Goal: Task Accomplishment & Management: Use online tool/utility

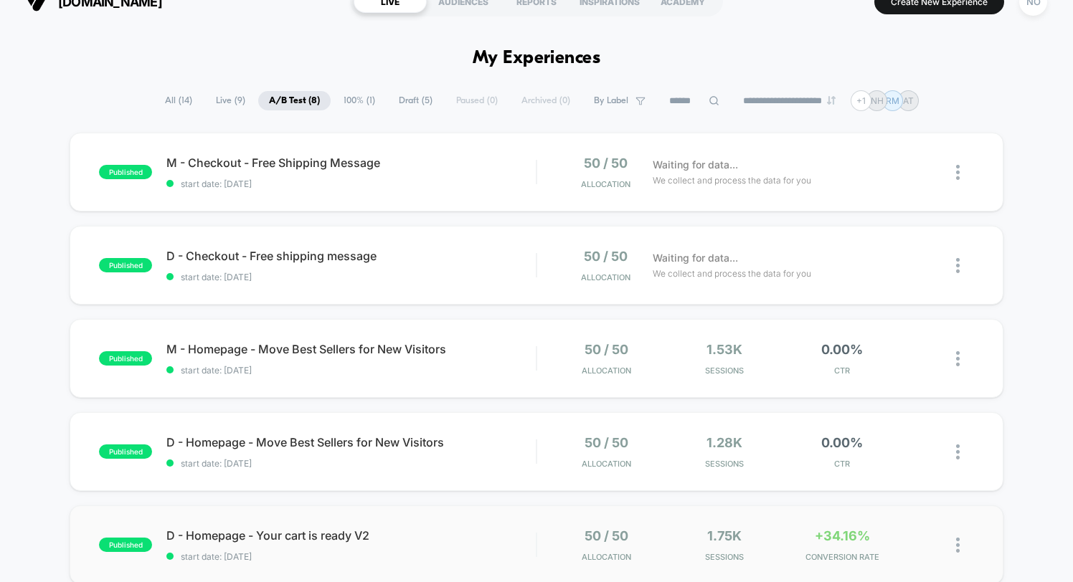
scroll to position [17, 0]
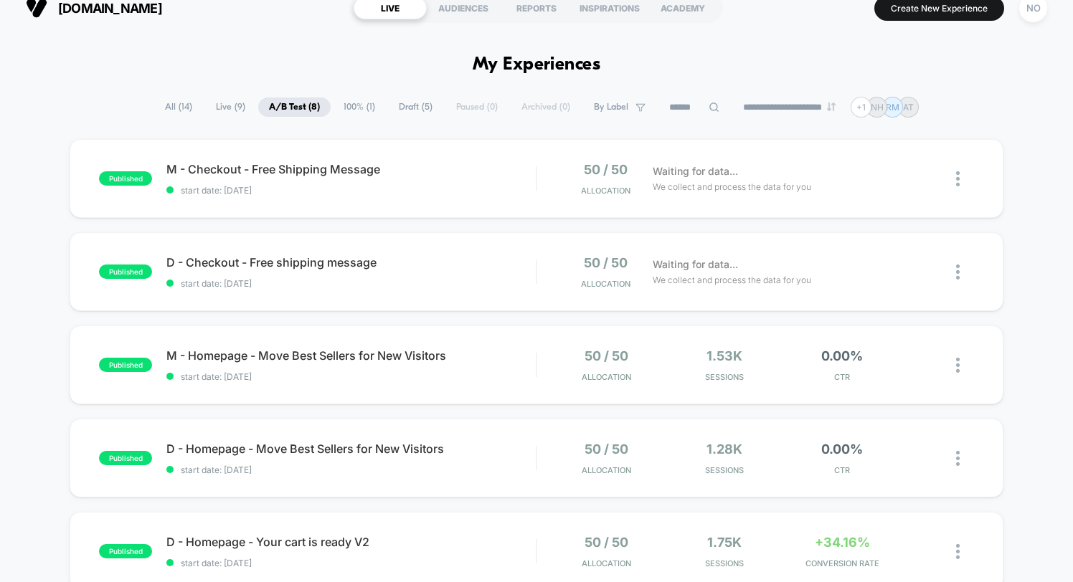
click at [218, 106] on span "Live ( 9 )" at bounding box center [230, 107] width 51 height 19
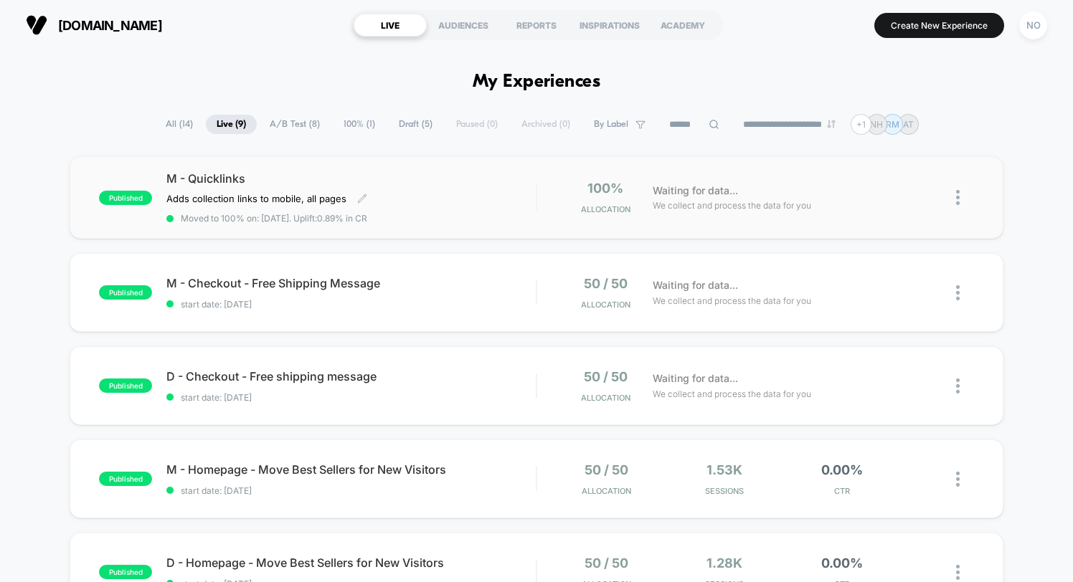
click at [391, 172] on span "M - Quicklinks" at bounding box center [350, 178] width 369 height 14
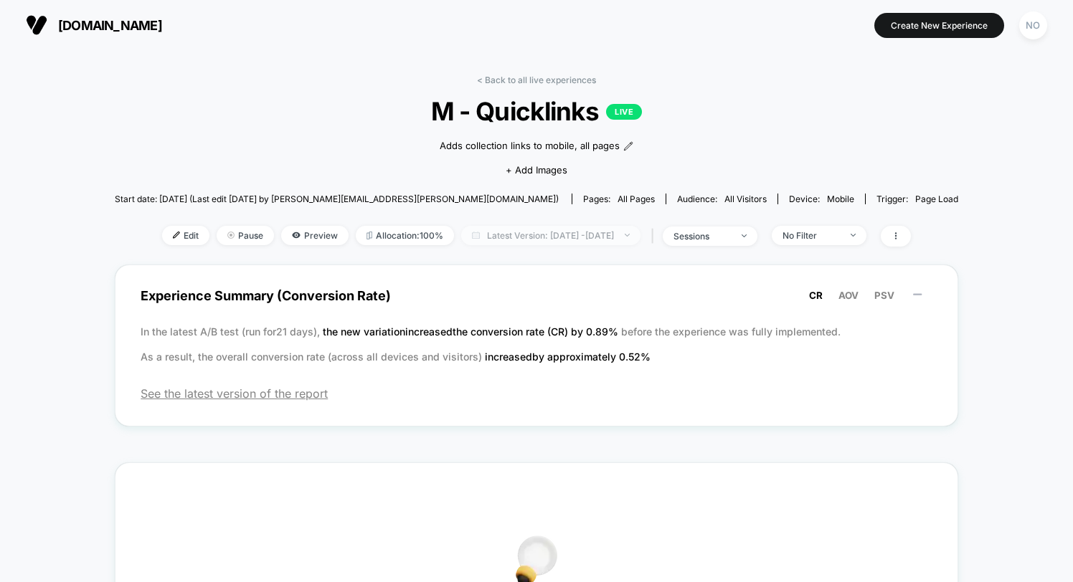
click at [623, 235] on span "Latest Version: [DATE] - [DATE]" at bounding box center [550, 235] width 179 height 19
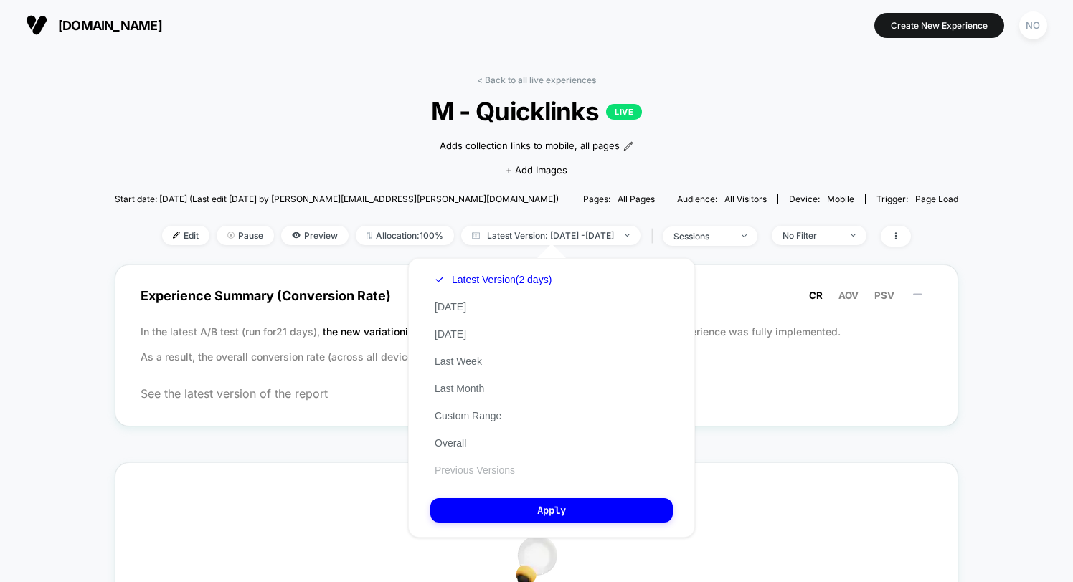
click at [492, 468] on button "Previous Versions" at bounding box center [474, 470] width 89 height 13
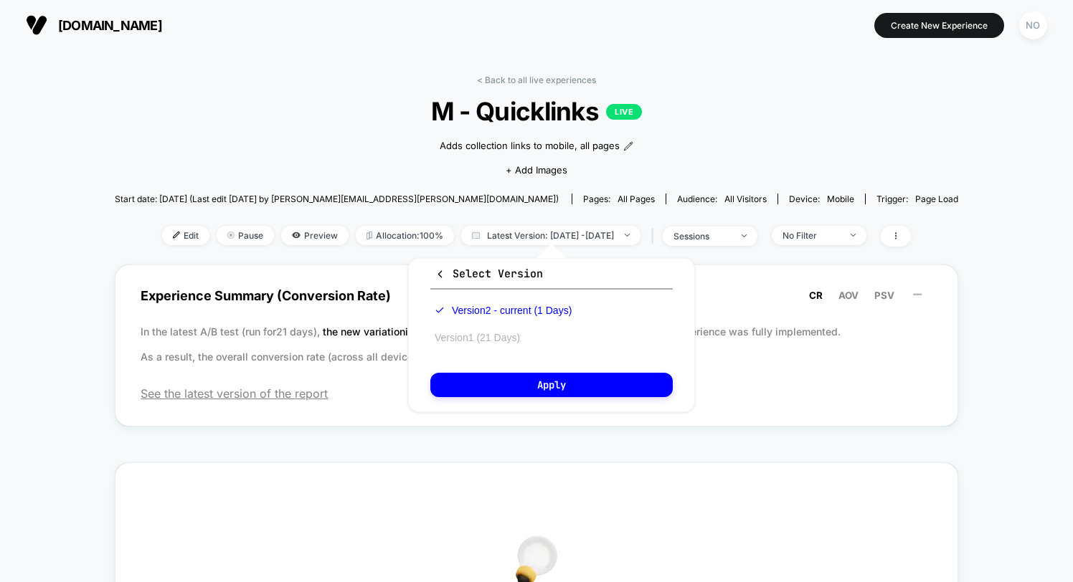
click at [448, 337] on button "Version 1 (21 Days)" at bounding box center [477, 337] width 94 height 13
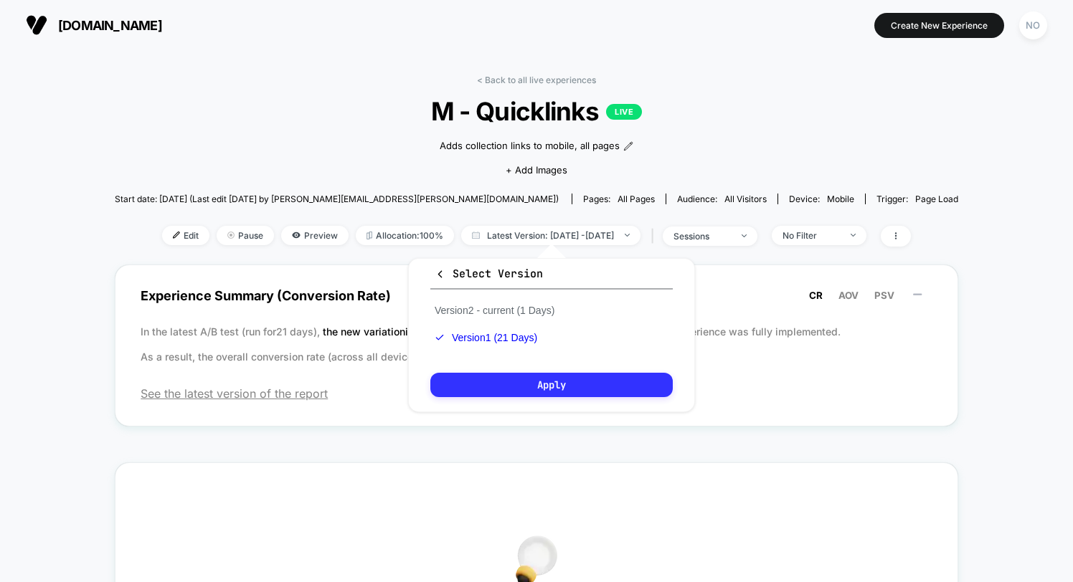
click at [543, 379] on button "Apply" at bounding box center [551, 385] width 242 height 24
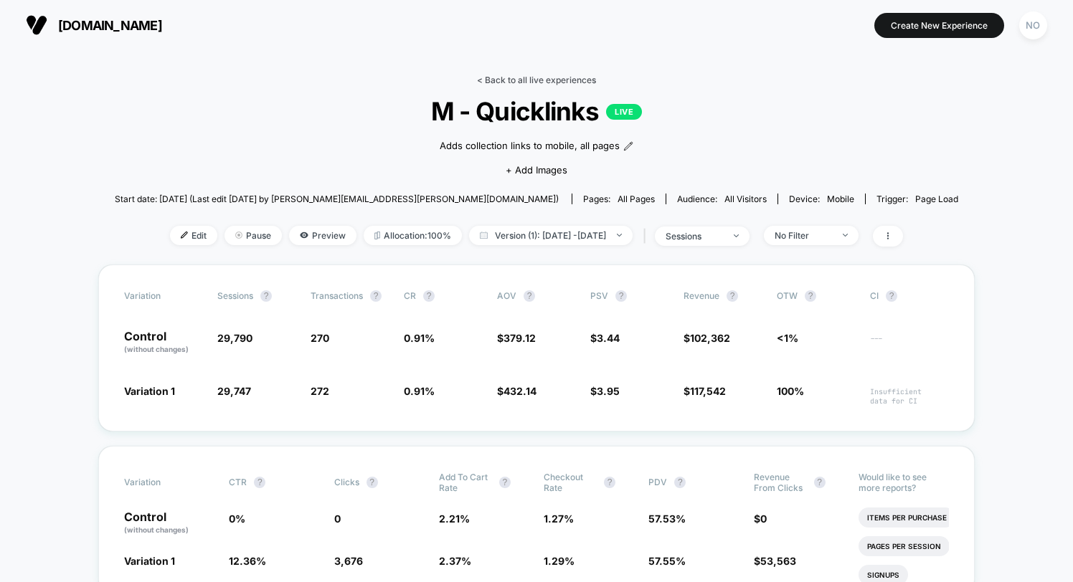
click at [500, 77] on link "< Back to all live experiences" at bounding box center [536, 80] width 119 height 11
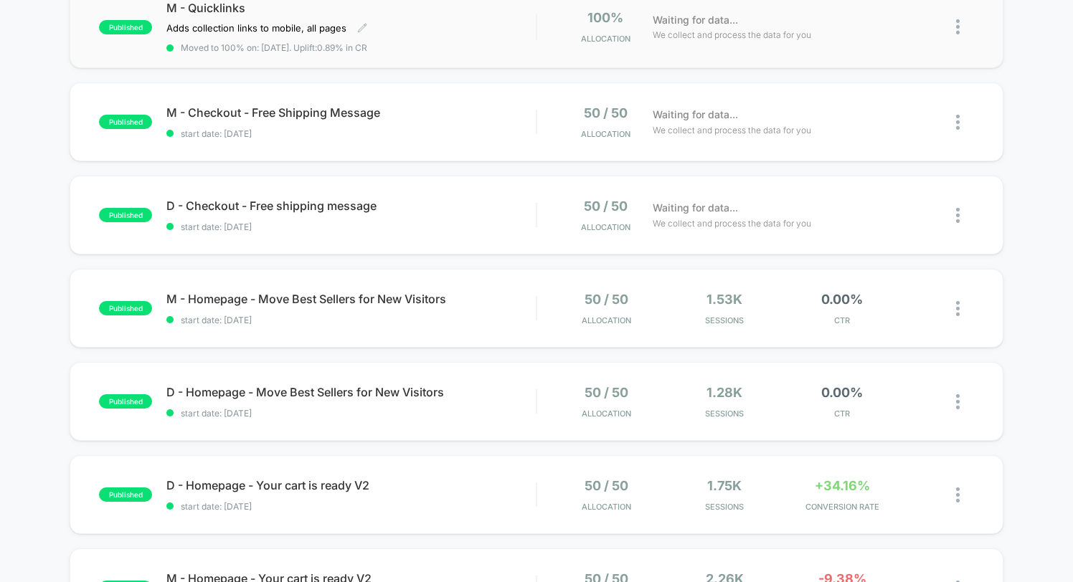
scroll to position [174, 0]
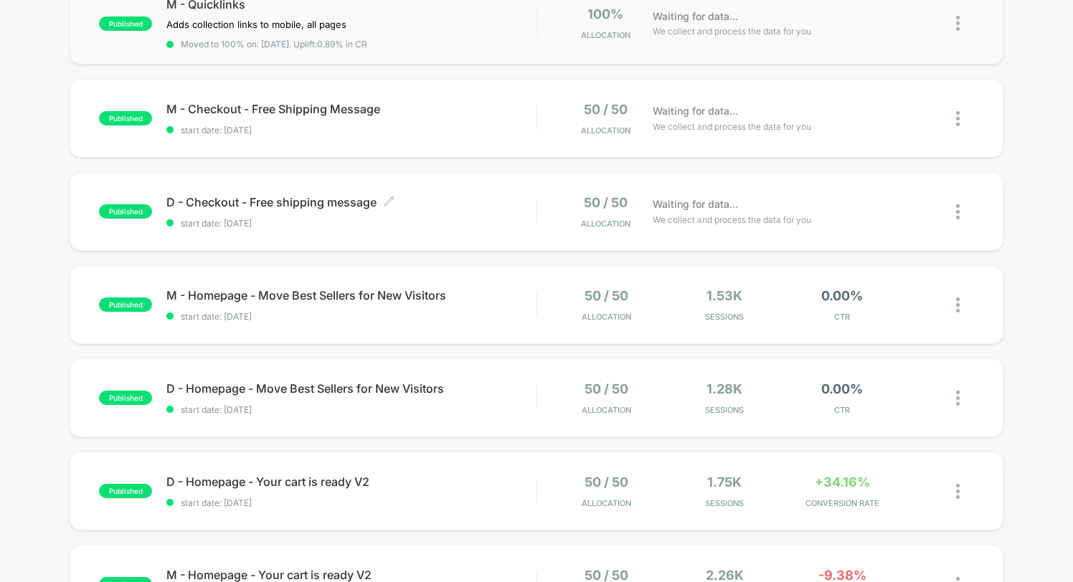
click at [463, 203] on span "D - Checkout - Free shipping message Click to edit experience details" at bounding box center [350, 202] width 369 height 14
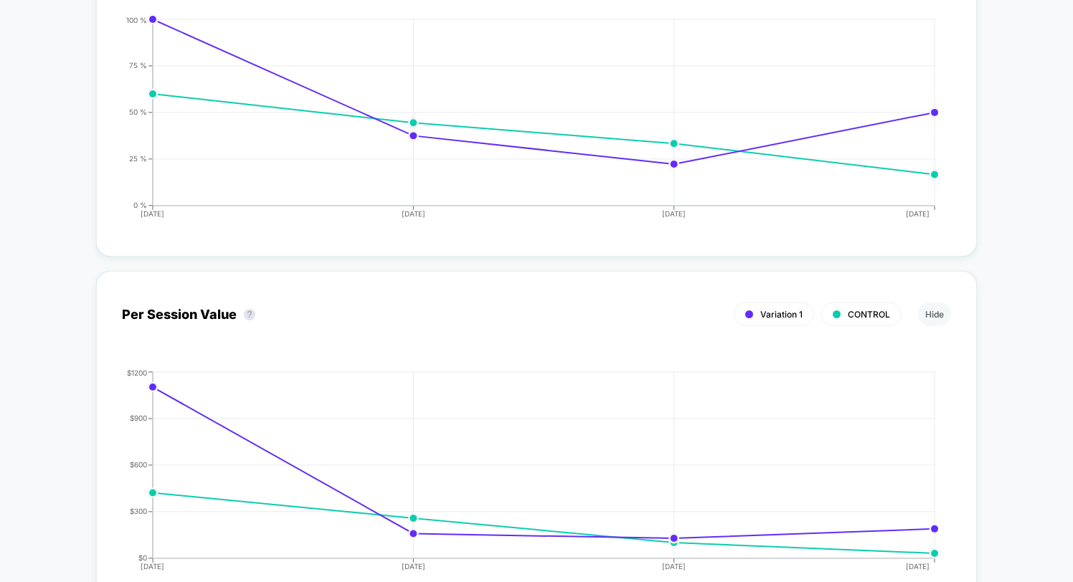
scroll to position [1590, 0]
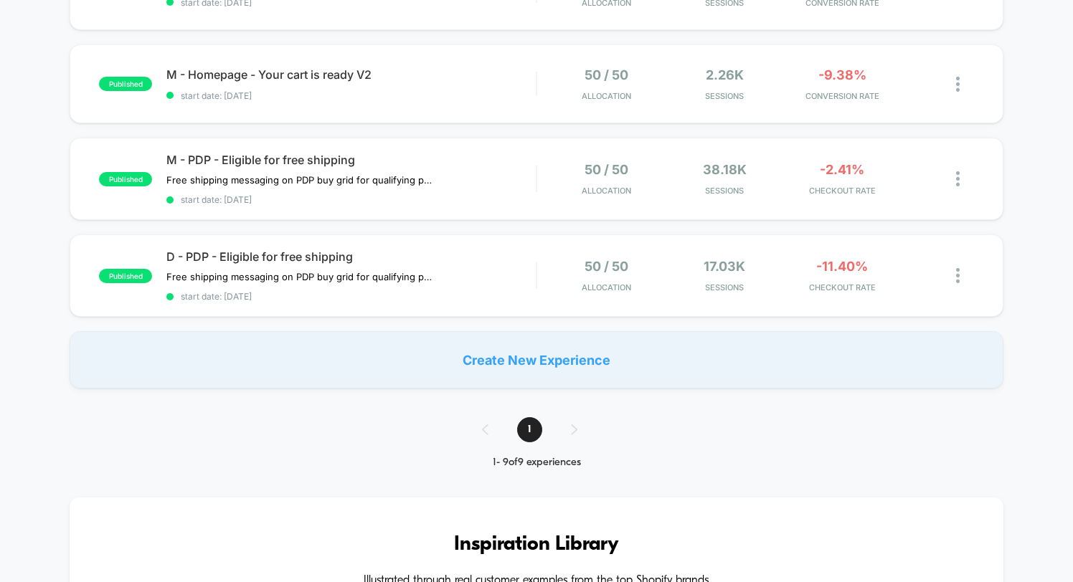
scroll to position [686, 0]
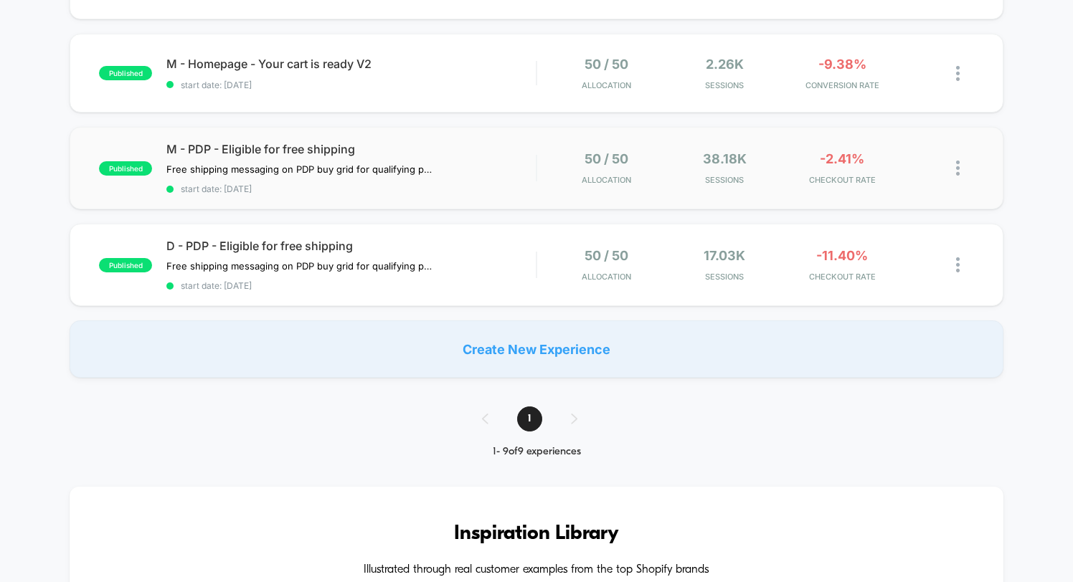
click at [958, 166] on img at bounding box center [958, 168] width 4 height 15
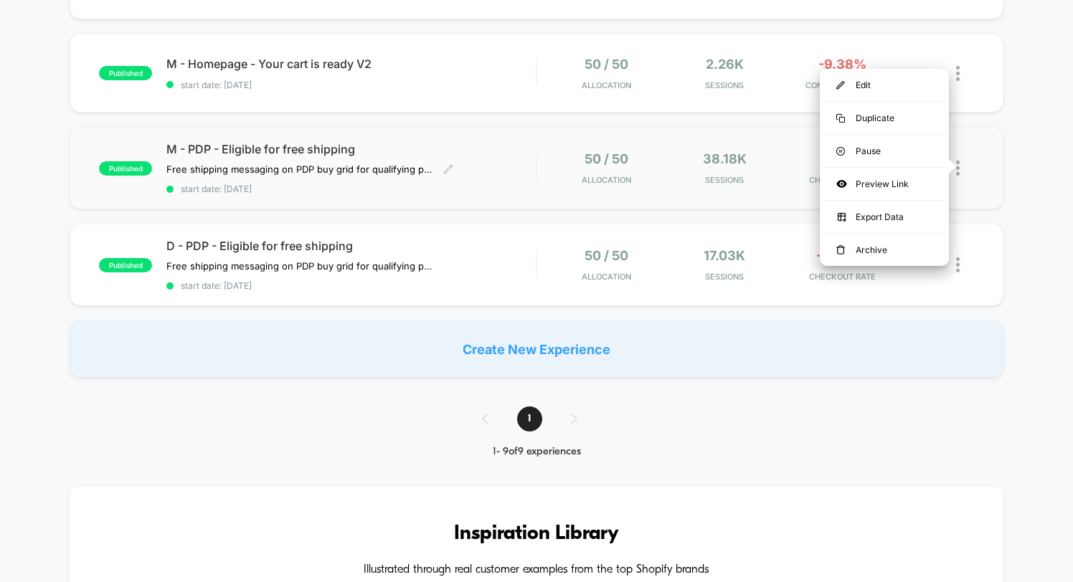
click at [478, 174] on div "M - PDP - Eligible for free shipping Free shipping messaging on PDP buy grid fo…" at bounding box center [350, 168] width 369 height 52
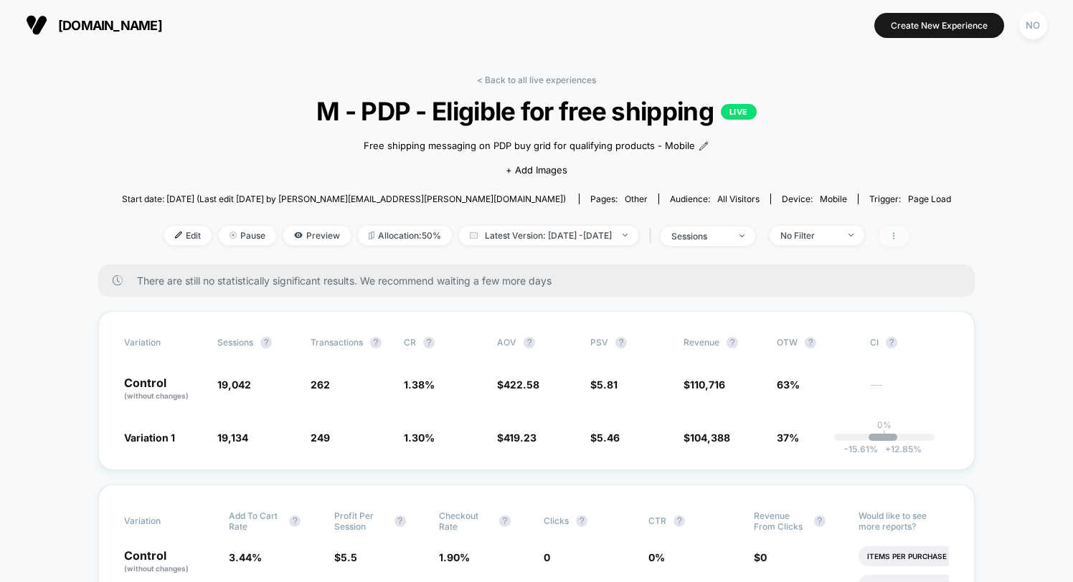
click at [898, 234] on icon at bounding box center [893, 236] width 9 height 9
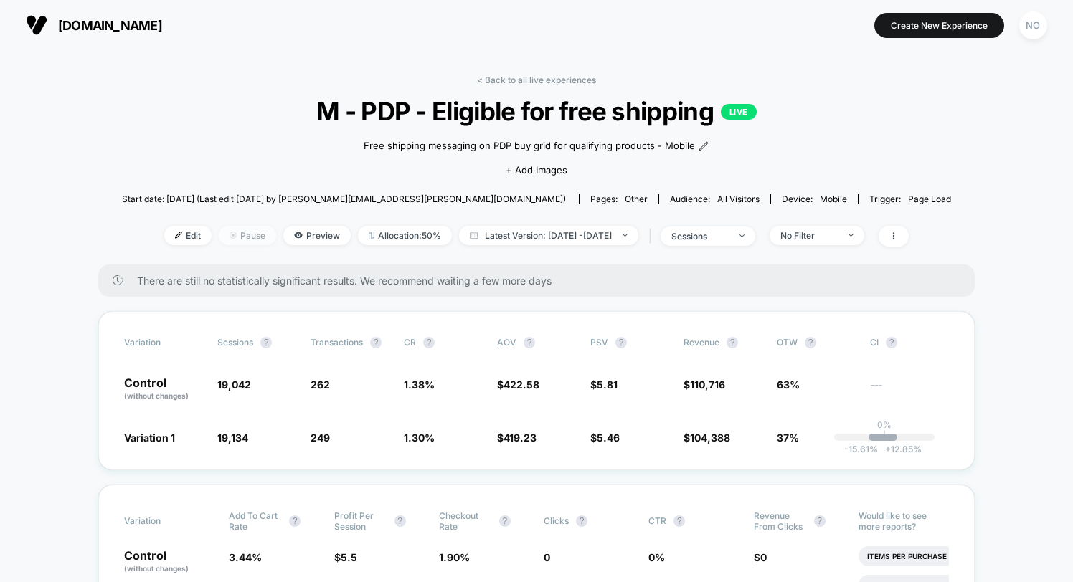
click at [222, 232] on span "Pause" at bounding box center [247, 235] width 57 height 19
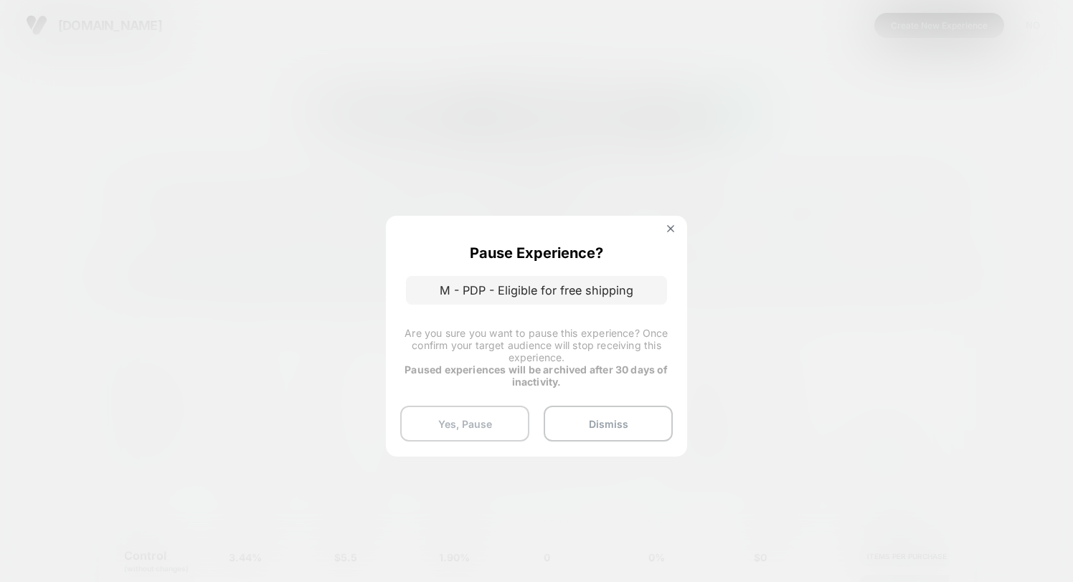
click at [493, 423] on button "Yes, Pause" at bounding box center [464, 424] width 129 height 36
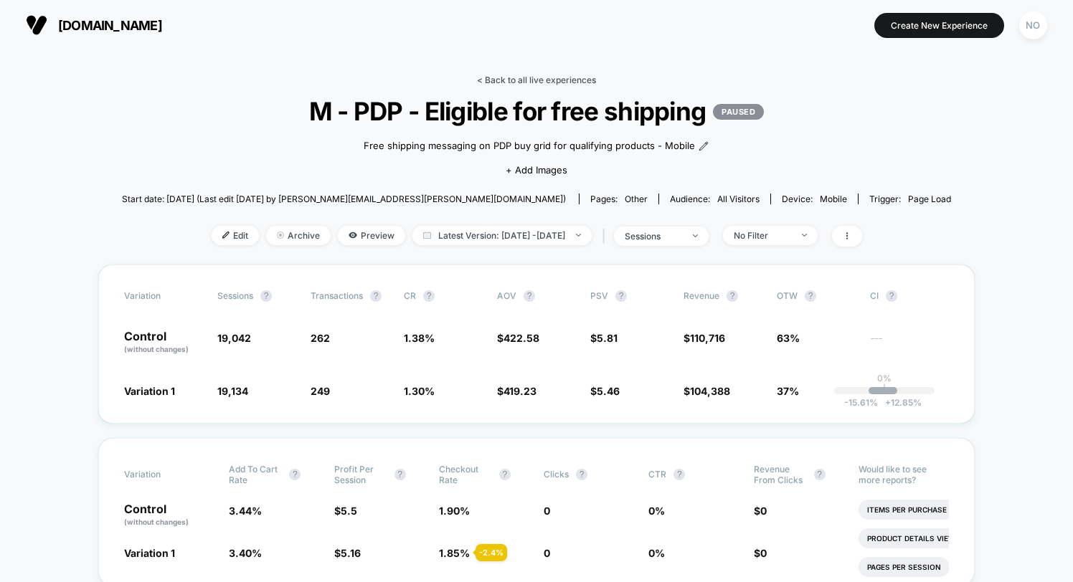
click at [517, 80] on link "< Back to all live experiences" at bounding box center [536, 80] width 119 height 11
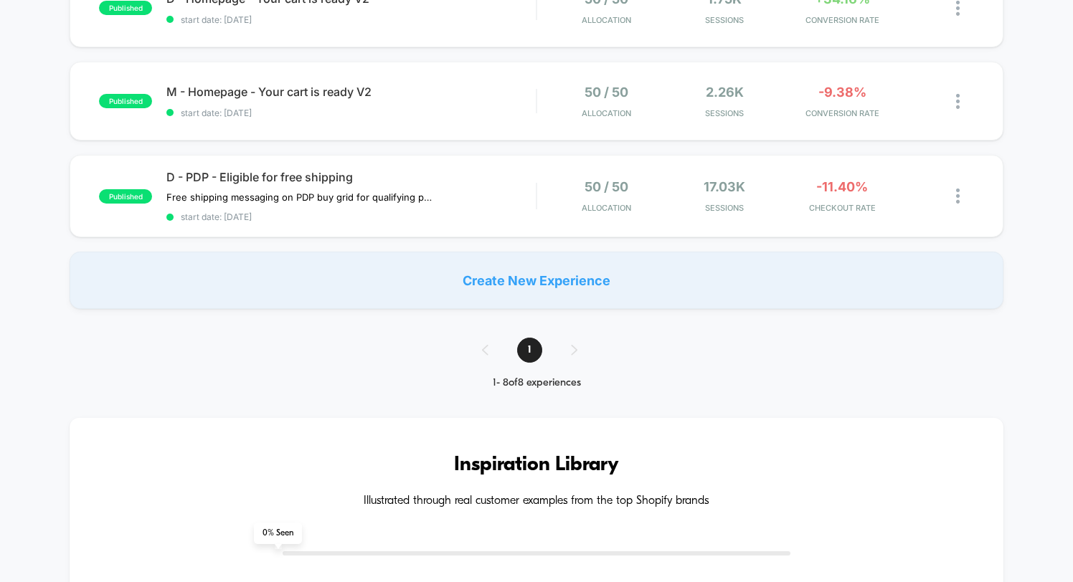
scroll to position [687, 0]
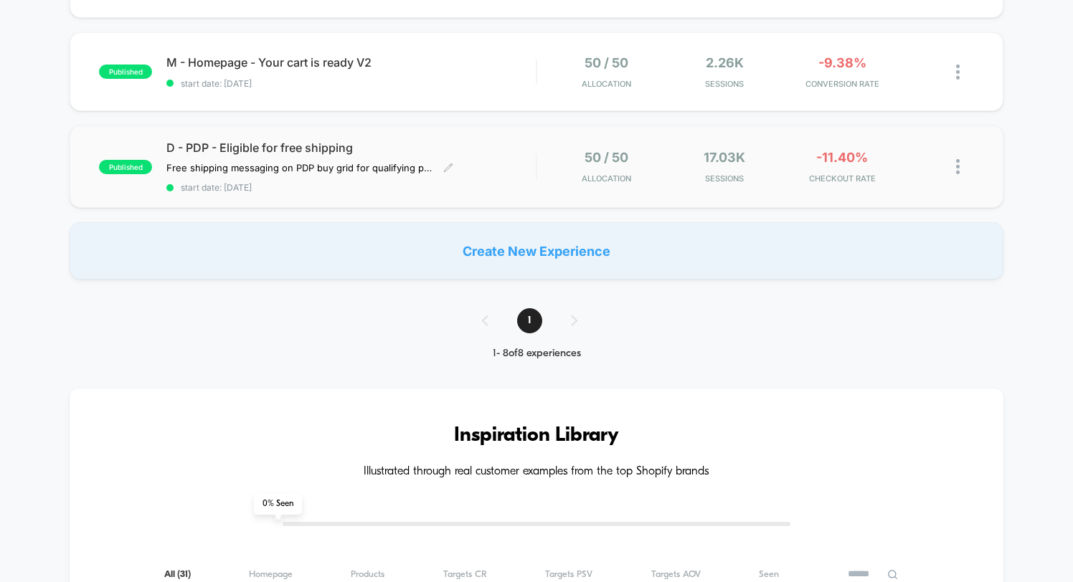
click at [513, 156] on div "D - PDP - Eligible for free shipping Free shipping messaging on PDP buy grid fo…" at bounding box center [350, 167] width 369 height 52
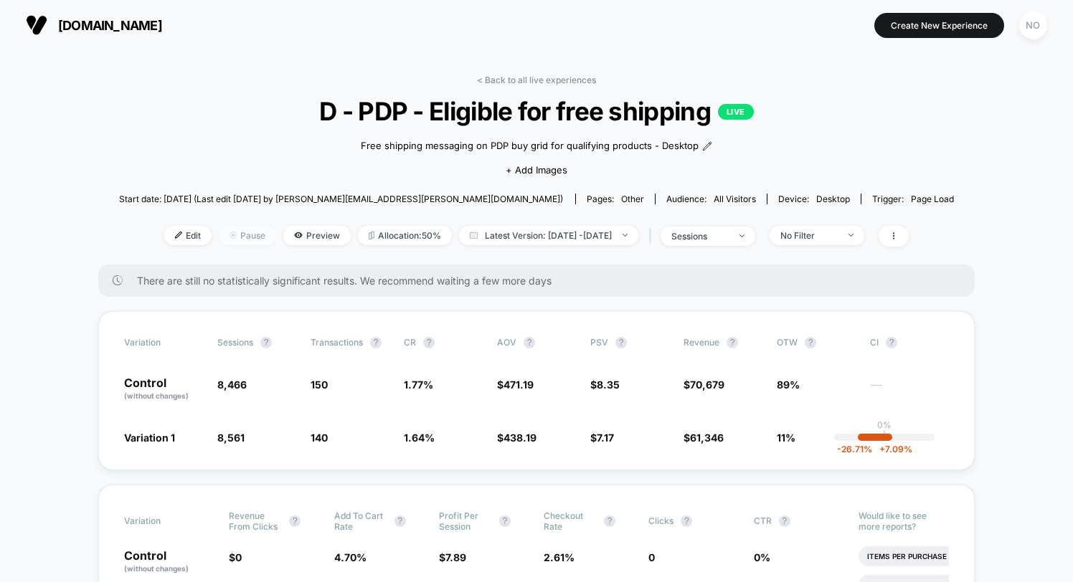
click at [223, 235] on span "Pause" at bounding box center [247, 235] width 57 height 19
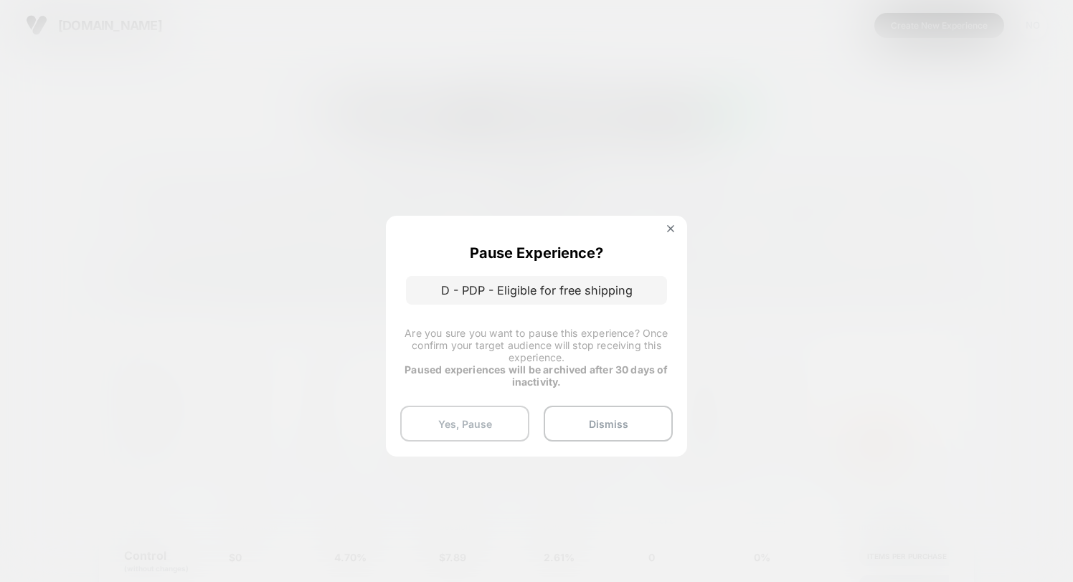
click at [464, 425] on button "Yes, Pause" at bounding box center [464, 424] width 129 height 36
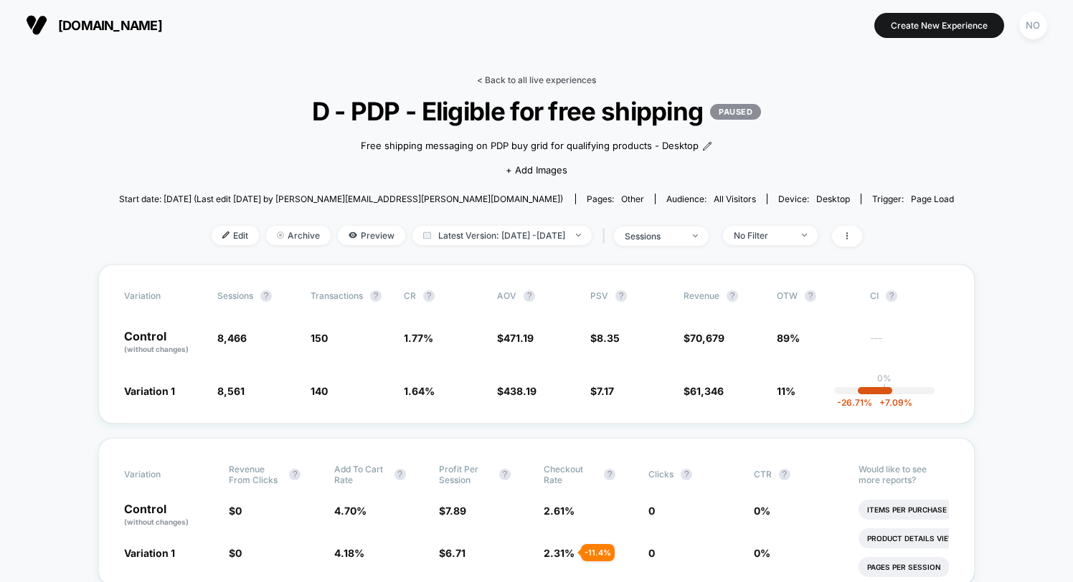
click at [519, 76] on link "< Back to all live experiences" at bounding box center [536, 80] width 119 height 11
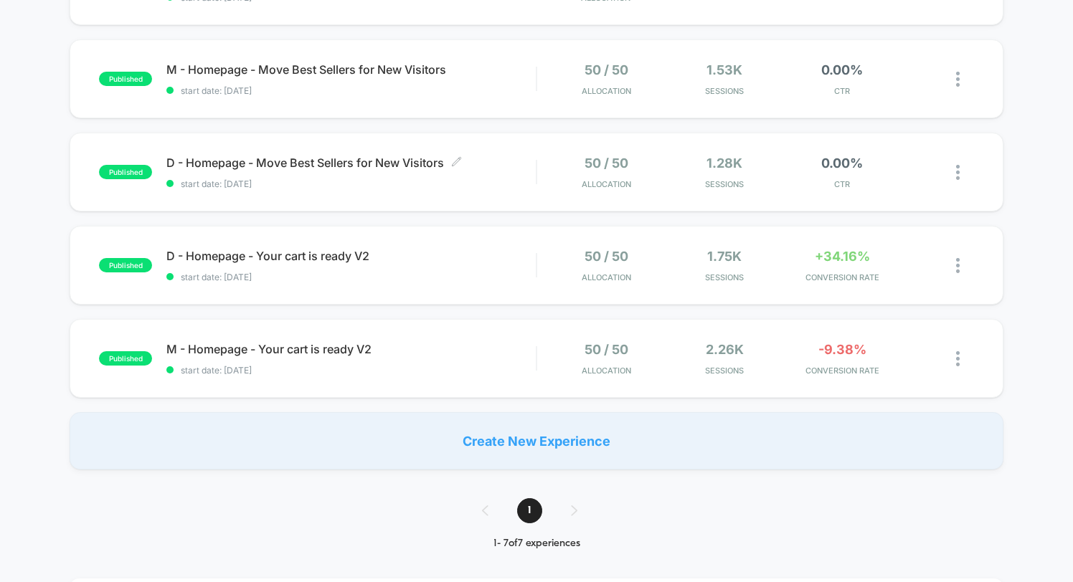
scroll to position [400, 0]
click at [326, 163] on span "D - Homepage - Move Best Sellers for New Visitors Click to edit experience deta…" at bounding box center [350, 163] width 369 height 14
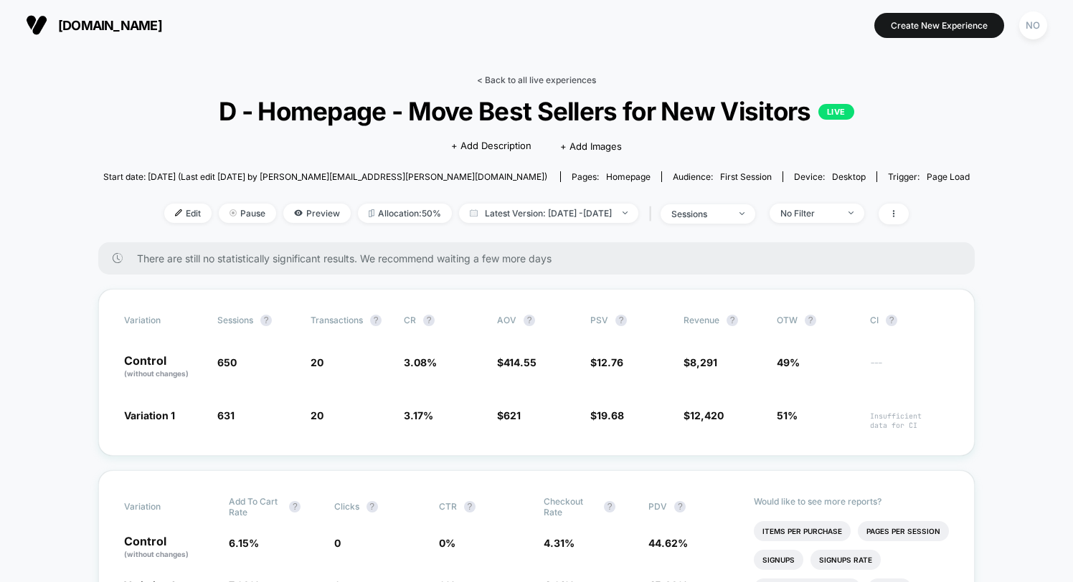
click at [502, 80] on link "< Back to all live experiences" at bounding box center [536, 80] width 119 height 11
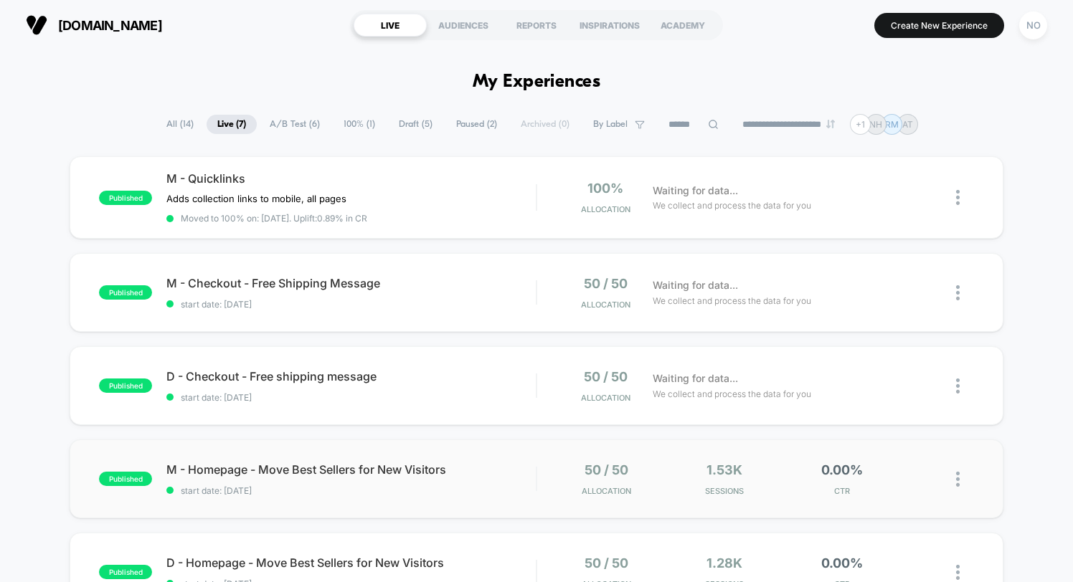
click at [958, 478] on img at bounding box center [958, 479] width 4 height 15
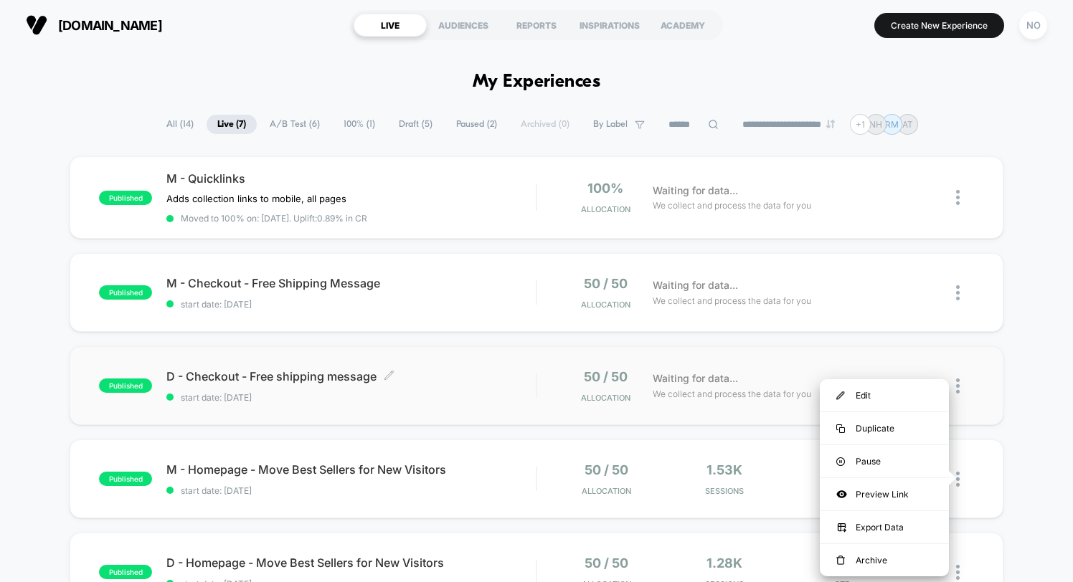
click at [463, 392] on span "start date: [DATE]" at bounding box center [350, 397] width 369 height 11
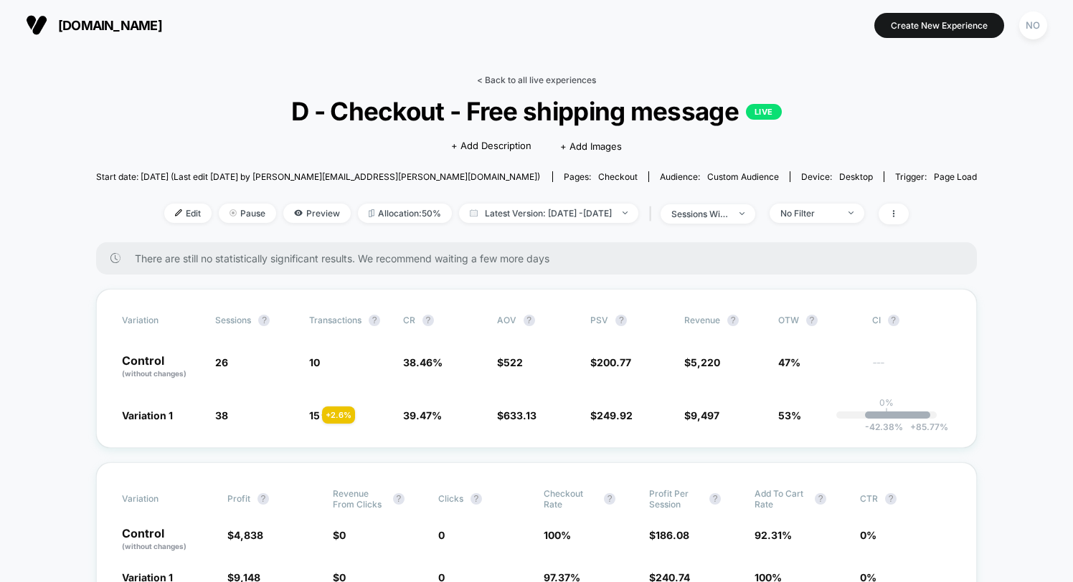
click at [515, 77] on link "< Back to all live experiences" at bounding box center [536, 80] width 119 height 11
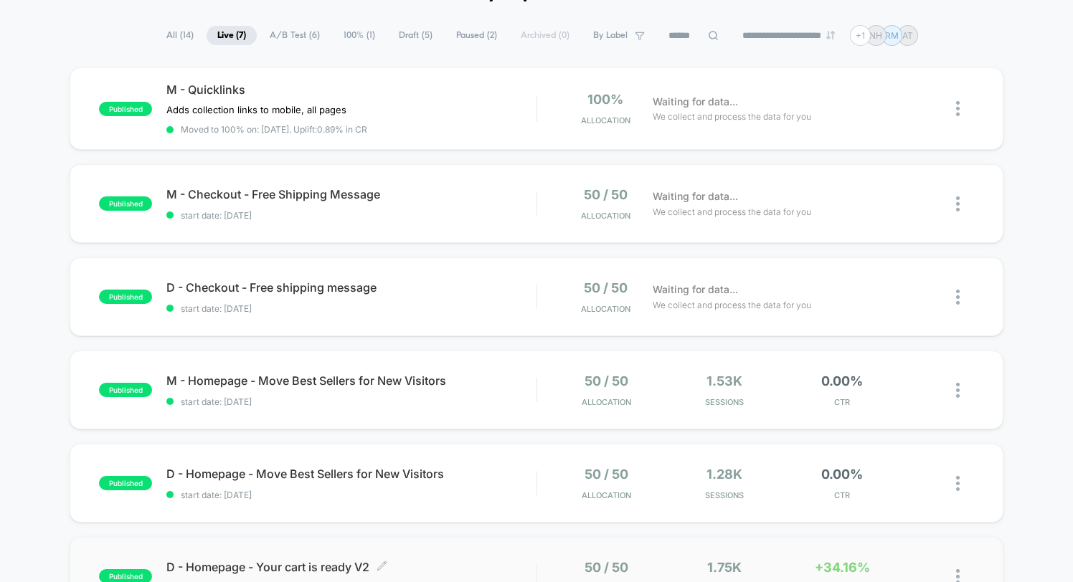
scroll to position [83, 0]
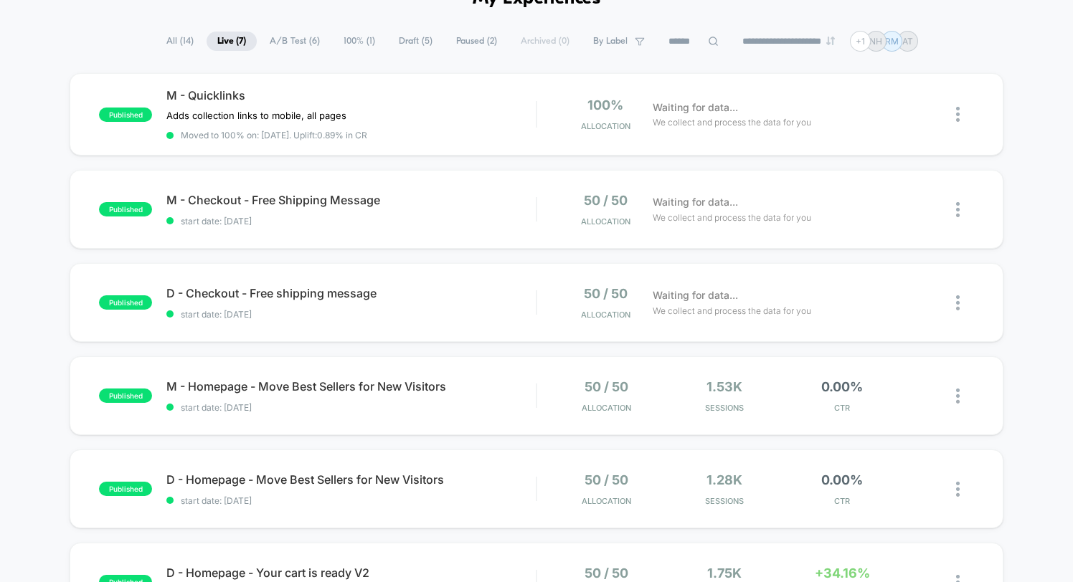
click at [449, 35] on span "Paused ( 2 )" at bounding box center [476, 41] width 62 height 19
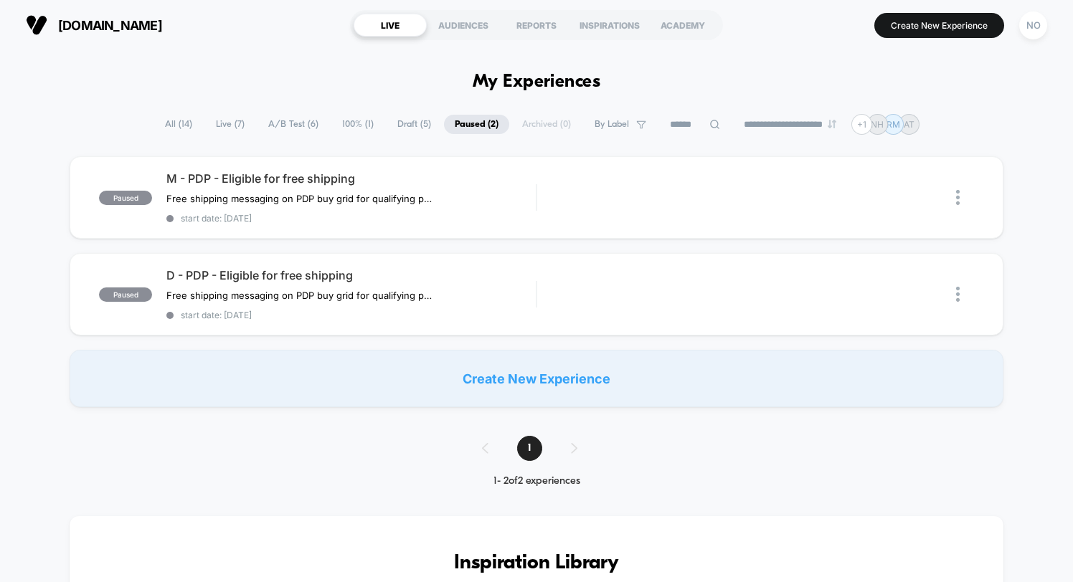
click at [168, 122] on span "All ( 14 )" at bounding box center [178, 124] width 49 height 19
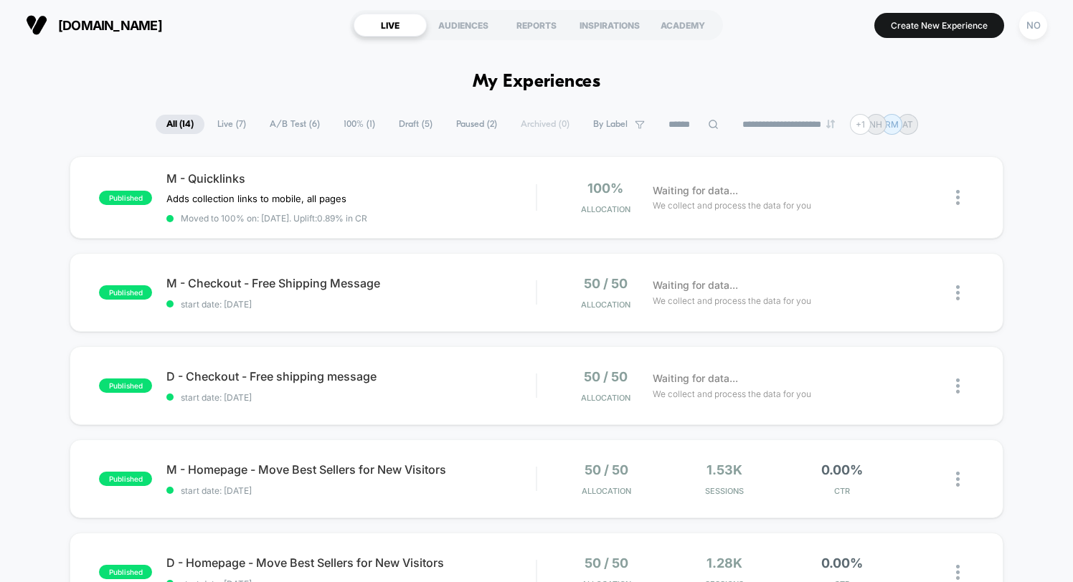
click at [287, 123] on span "A/B Test ( 6 )" at bounding box center [295, 124] width 72 height 19
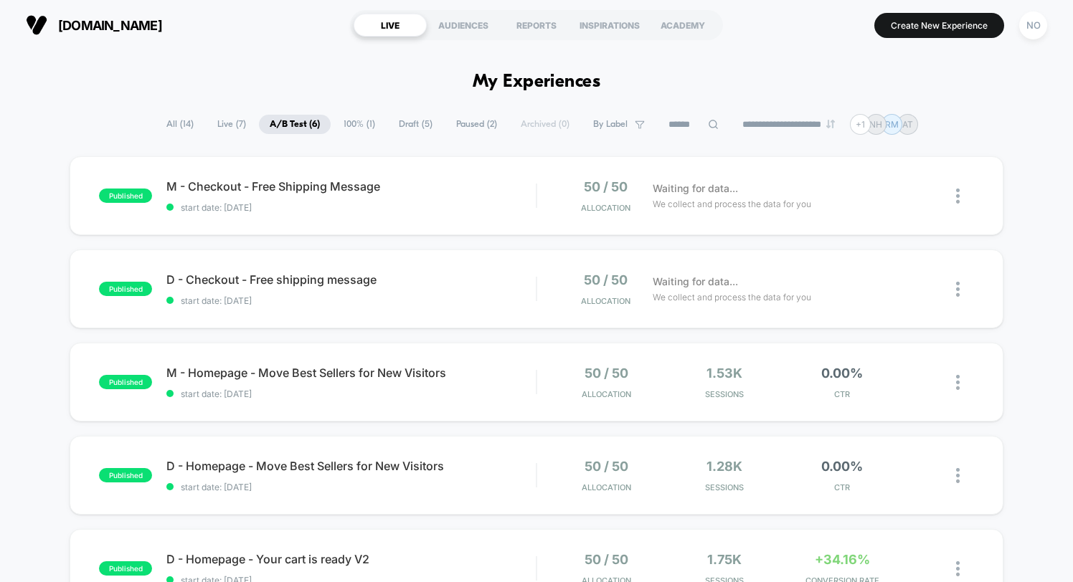
click at [162, 121] on span "All ( 14 )" at bounding box center [180, 124] width 49 height 19
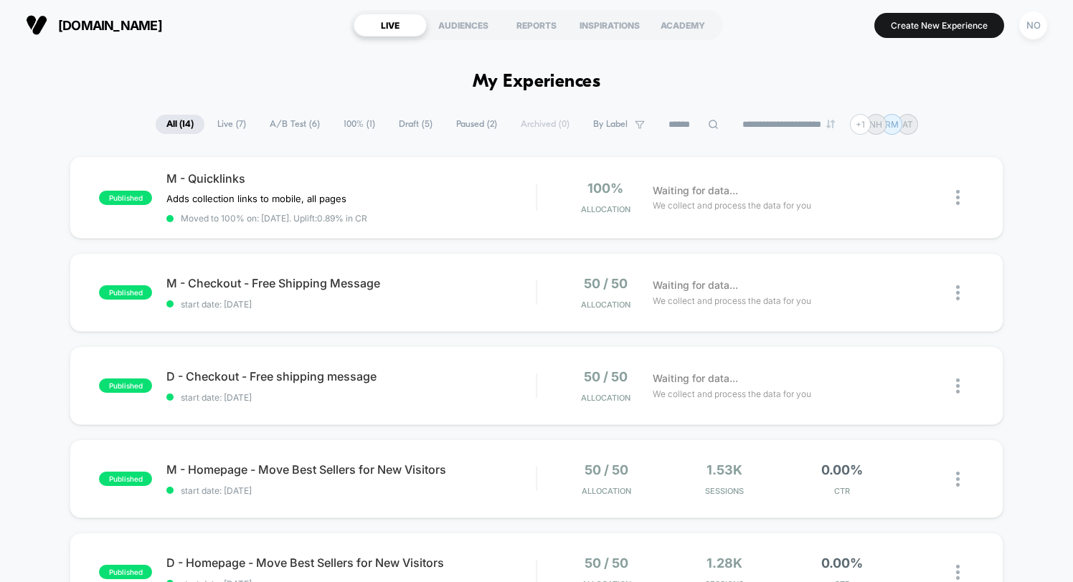
click at [402, 127] on span "Draft ( 5 )" at bounding box center [415, 124] width 55 height 19
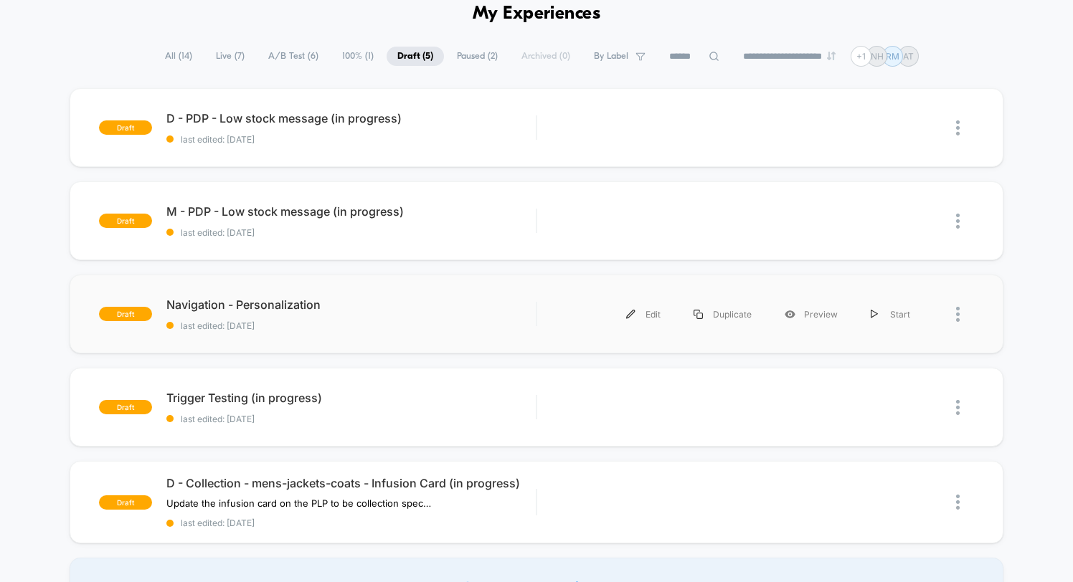
scroll to position [70, 0]
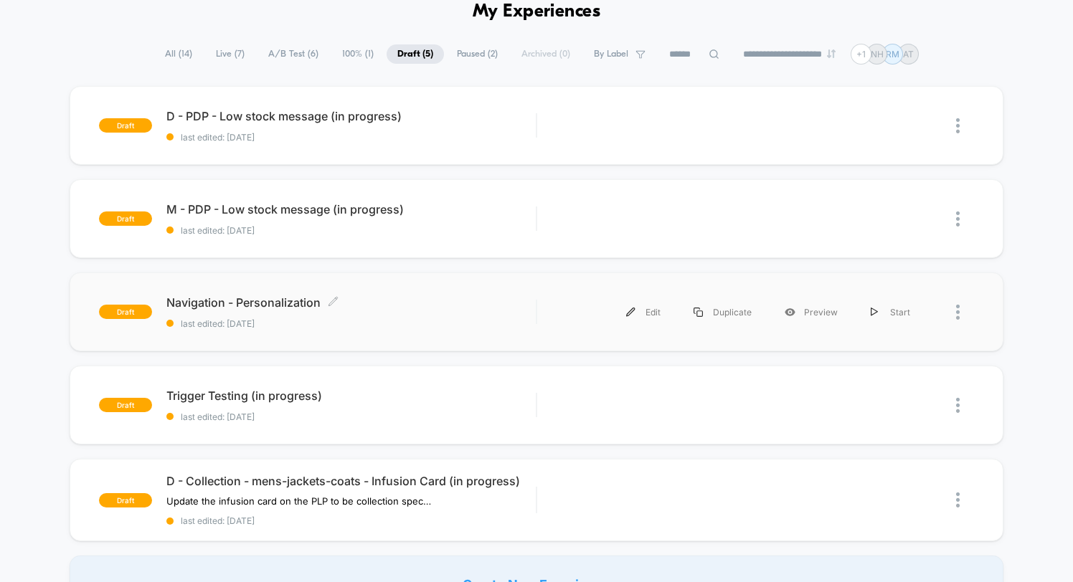
click at [372, 311] on div "Navigation - Personalization Click to edit experience details Click to edit exp…" at bounding box center [350, 313] width 369 height 34
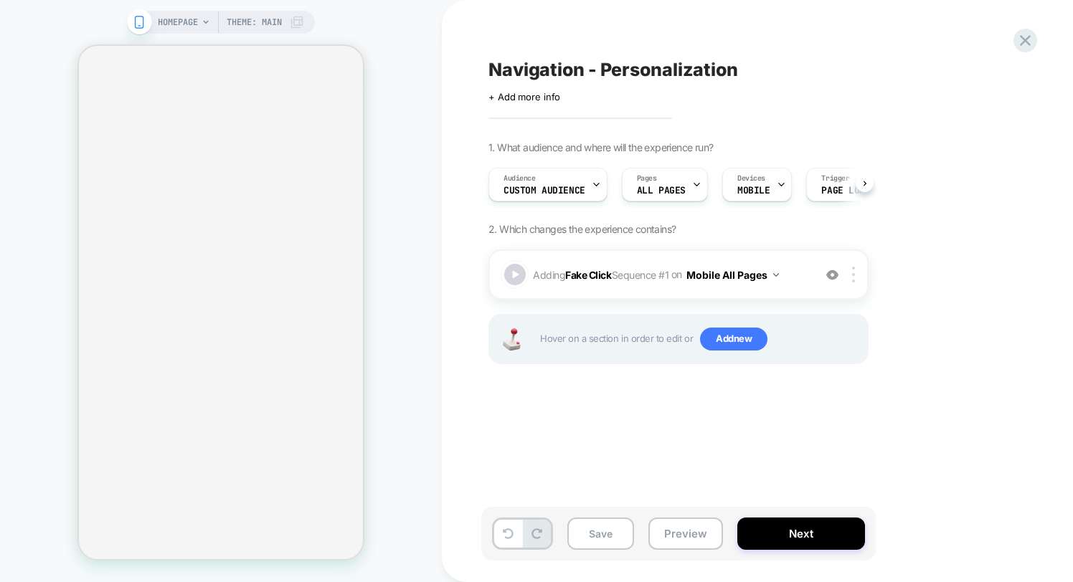
scroll to position [0, 1]
click at [656, 283] on span "Adding Fake Click Sequence # 1 on Mobile All Pages" at bounding box center [669, 275] width 273 height 21
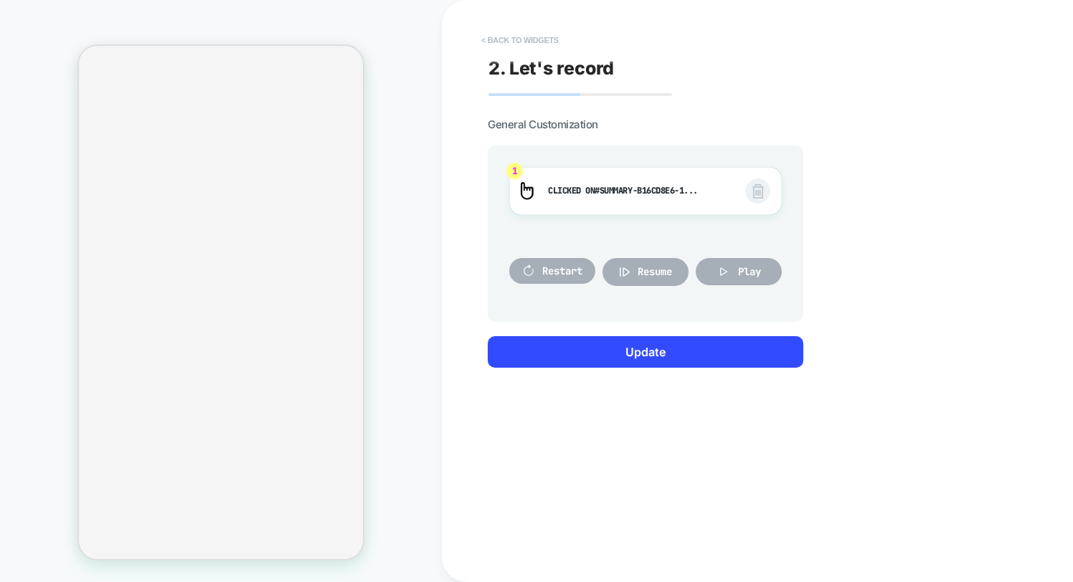
click at [516, 39] on button "< Back to widgets" at bounding box center [520, 40] width 92 height 23
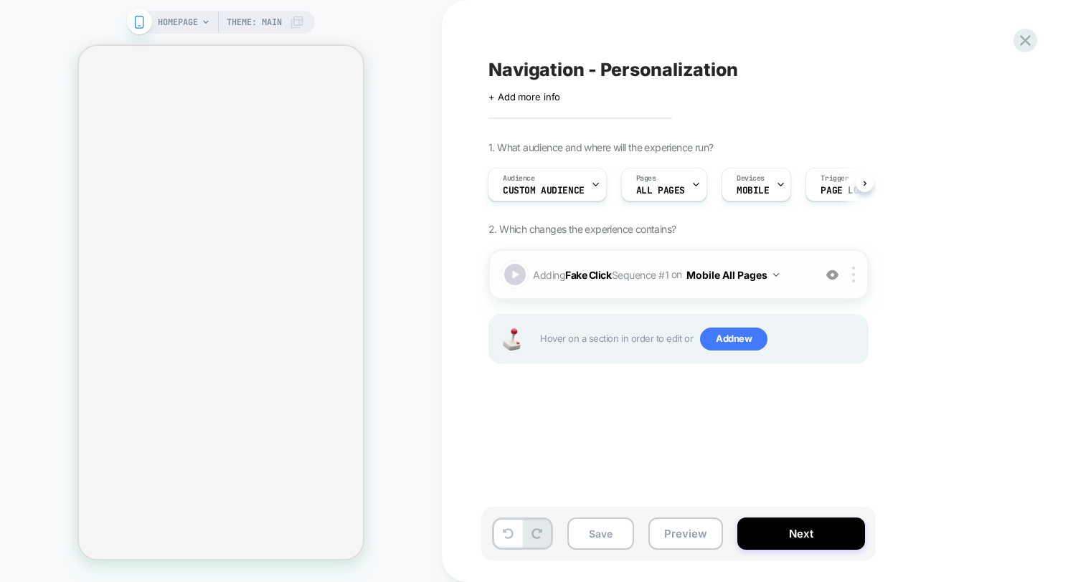
click at [784, 285] on div "Adding Fake Click Sequence # 1 on Mobile All Pages Add Before Add After Copy to…" at bounding box center [678, 275] width 380 height 50
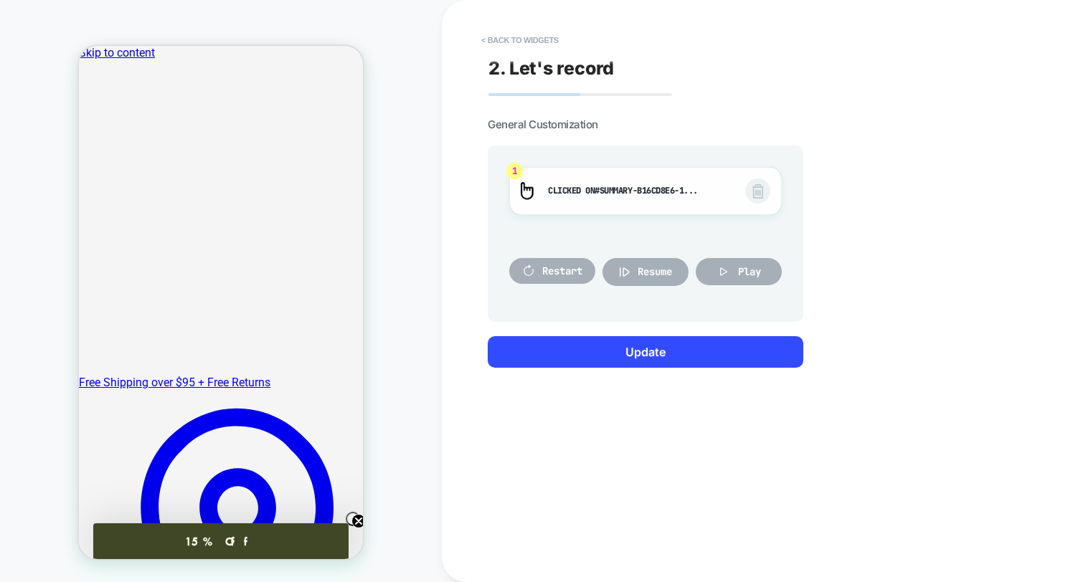
scroll to position [0, 0]
click at [133, 143] on div at bounding box center [221, 140] width 284 height 48
click at [140, 145] on div at bounding box center [221, 140] width 284 height 48
click at [90, 95] on div at bounding box center [221, 96] width 284 height 40
click at [97, 93] on div at bounding box center [221, 96] width 284 height 40
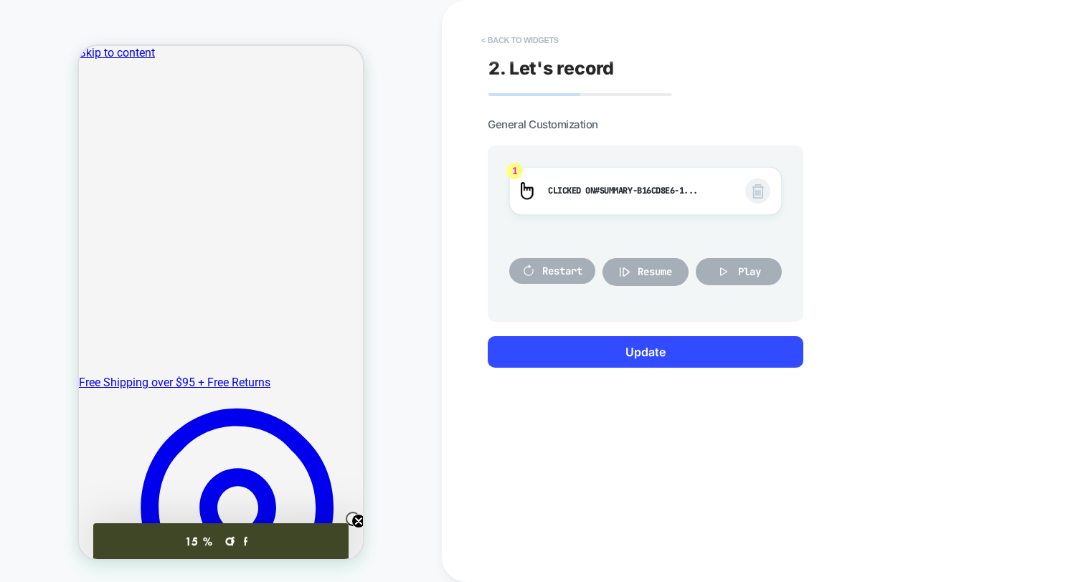
click at [513, 39] on button "< Back to widgets" at bounding box center [520, 40] width 92 height 23
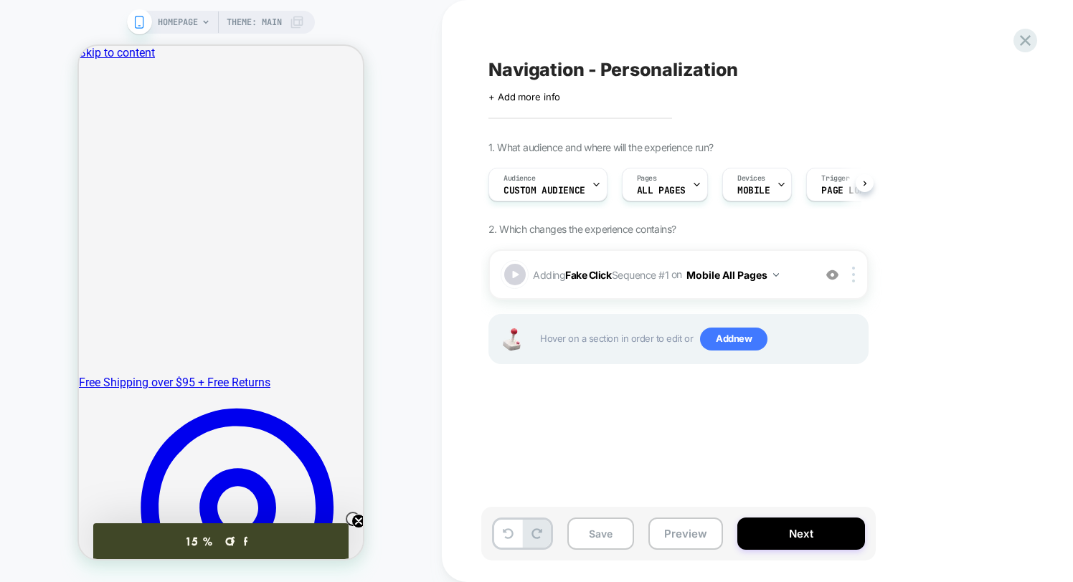
scroll to position [0, 1]
click at [555, 186] on span "Custom Audience" at bounding box center [544, 191] width 82 height 10
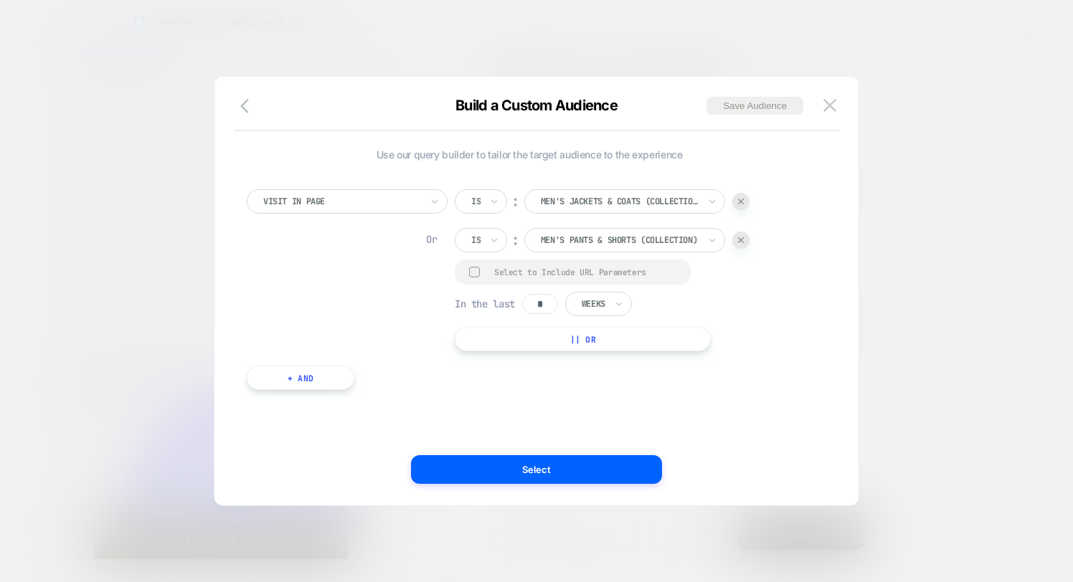
click at [549, 303] on input "*" at bounding box center [540, 304] width 36 height 20
click at [593, 300] on div at bounding box center [594, 304] width 24 height 13
